Goal: Complete application form

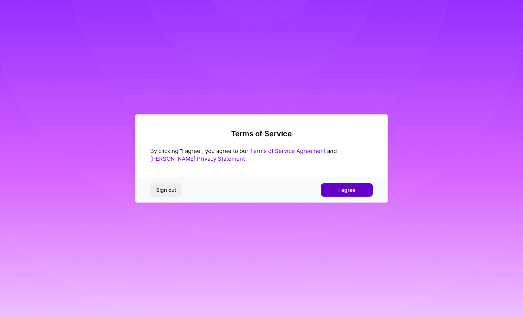
click at [338, 191] on button "I agree" at bounding box center [347, 189] width 52 height 13
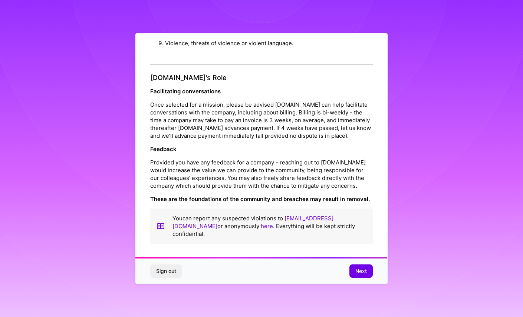
scroll to position [800, 0]
click at [365, 269] on span "Next" at bounding box center [360, 271] width 11 height 7
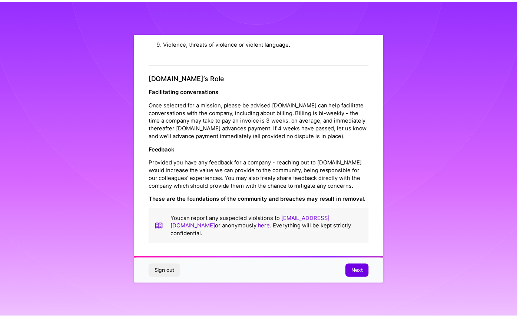
scroll to position [0, 0]
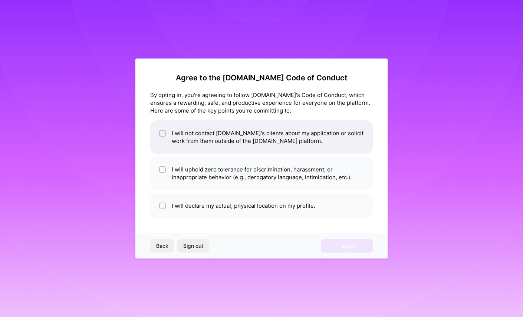
click at [172, 151] on li "I will not contact [DOMAIN_NAME]'s clients about my application or solicit work…" at bounding box center [261, 136] width 222 height 33
checkbox input "true"
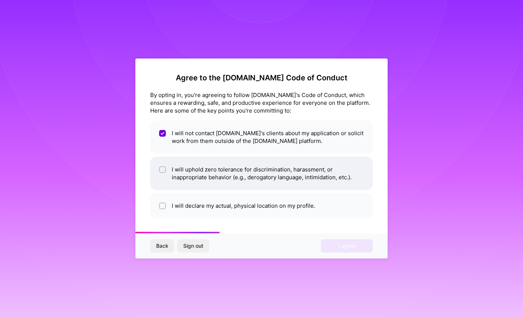
click at [173, 185] on li "I will uphold zero tolerance for discrimination, harassment, or inappropriate b…" at bounding box center [261, 173] width 222 height 33
checkbox input "true"
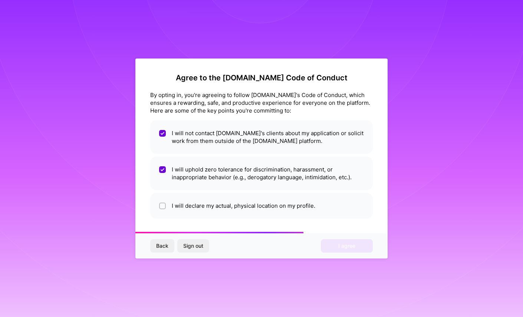
click at [171, 221] on div "Agree to the [DOMAIN_NAME] Code of Conduct By opting in, you're agreeing to fol…" at bounding box center [261, 159] width 252 height 200
drag, startPoint x: 222, startPoint y: 205, endPoint x: 245, endPoint y: 212, distance: 23.7
click at [223, 205] on li "I will declare my actual, physical location on my profile." at bounding box center [261, 206] width 222 height 26
checkbox input "true"
click at [335, 244] on button "I agree" at bounding box center [347, 245] width 52 height 13
